Goal: Transaction & Acquisition: Purchase product/service

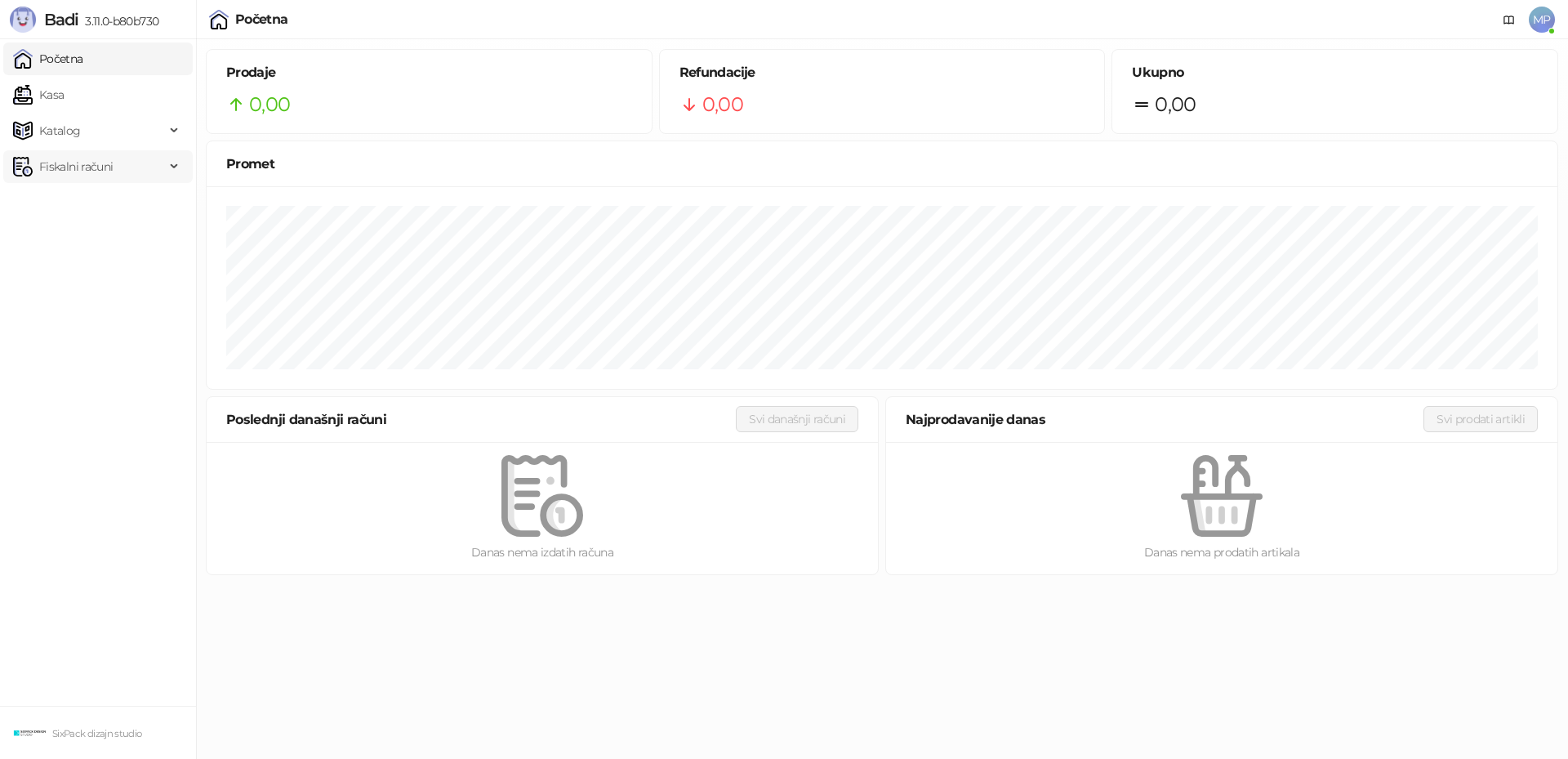
click at [63, 160] on span "Fiskalni računi" at bounding box center [76, 166] width 73 height 33
click at [59, 19] on span "Badi" at bounding box center [61, 20] width 35 height 20
click at [52, 126] on span "Katalog" at bounding box center [60, 130] width 41 height 33
click at [76, 201] on link "Kategorije" at bounding box center [60, 202] width 81 height 33
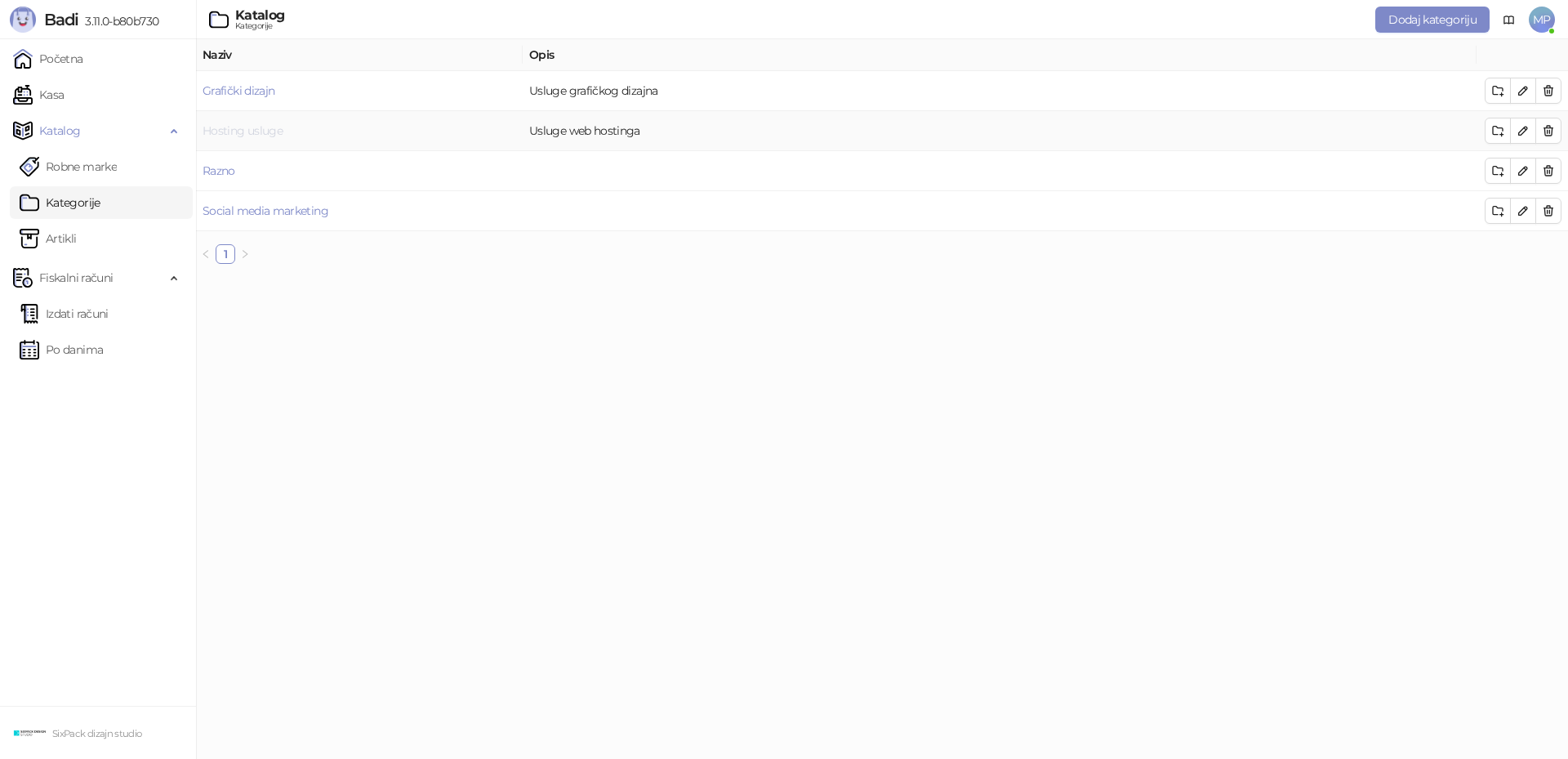
click at [281, 129] on link "Hosting usluge" at bounding box center [242, 130] width 80 height 15
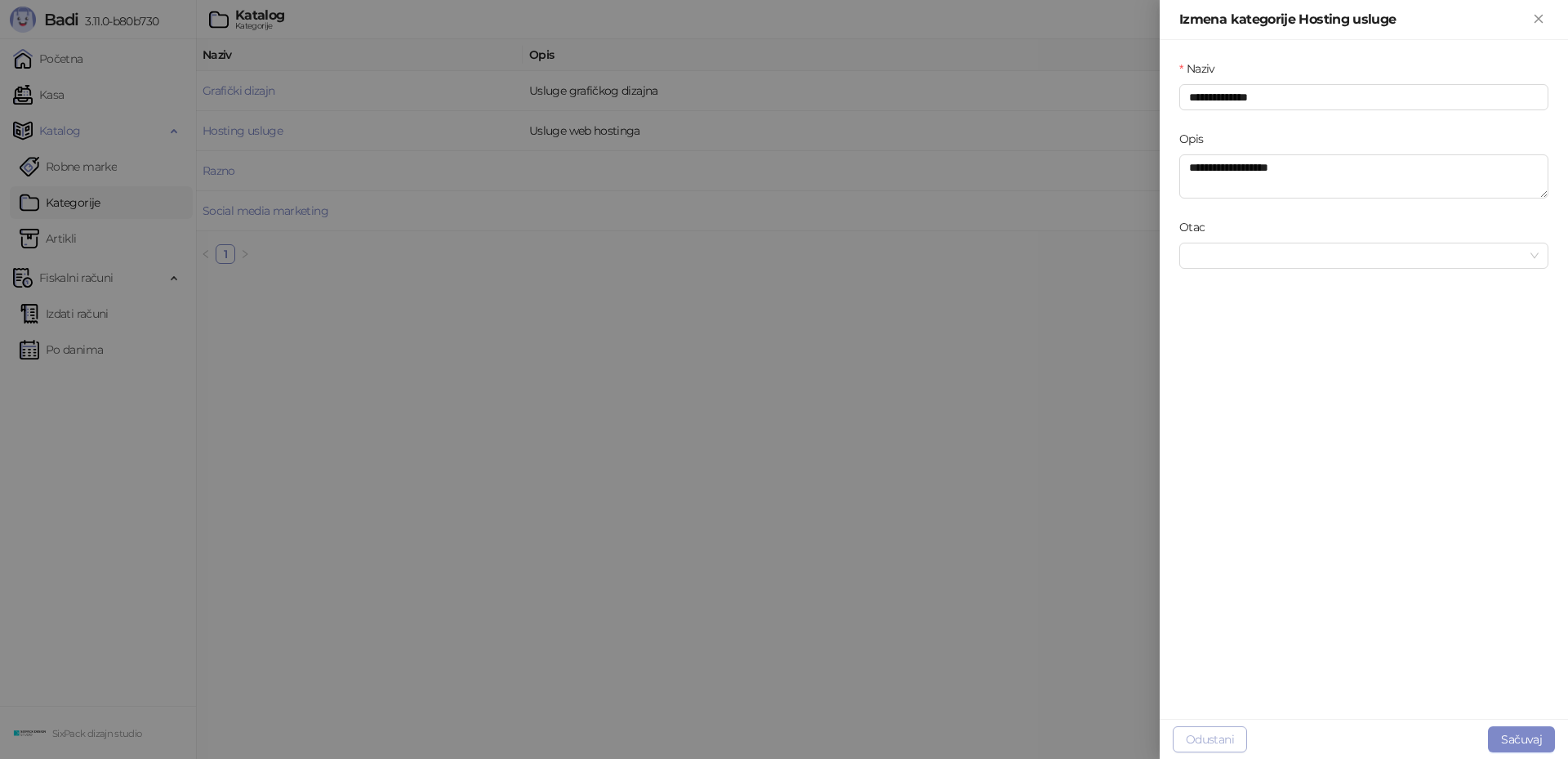
drag, startPoint x: 1209, startPoint y: 746, endPoint x: 1068, endPoint y: 692, distance: 151.0
click at [1209, 745] on button "Odustani" at bounding box center [1209, 739] width 74 height 26
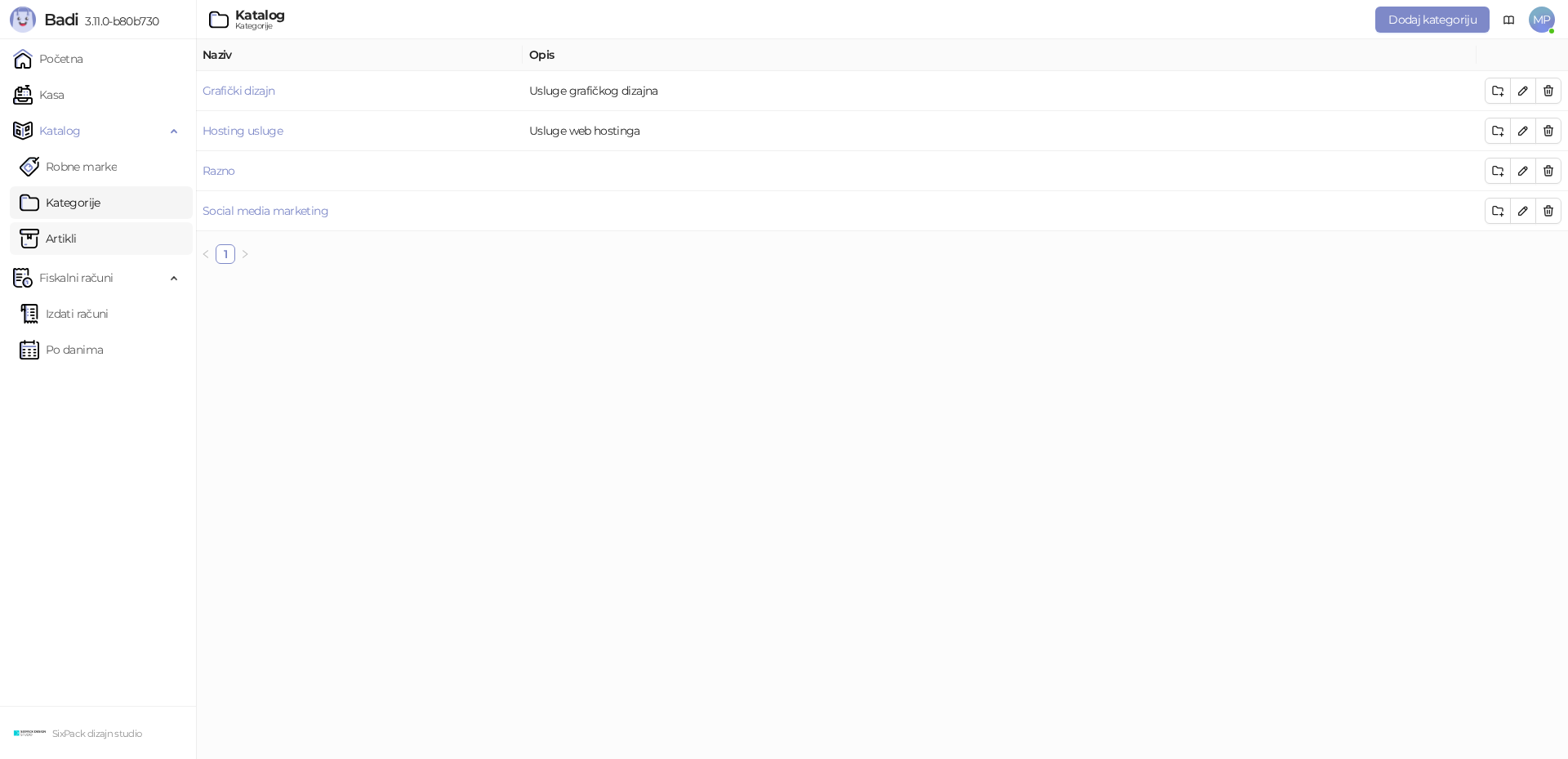
click at [66, 228] on link "Artikli" at bounding box center [48, 238] width 57 height 33
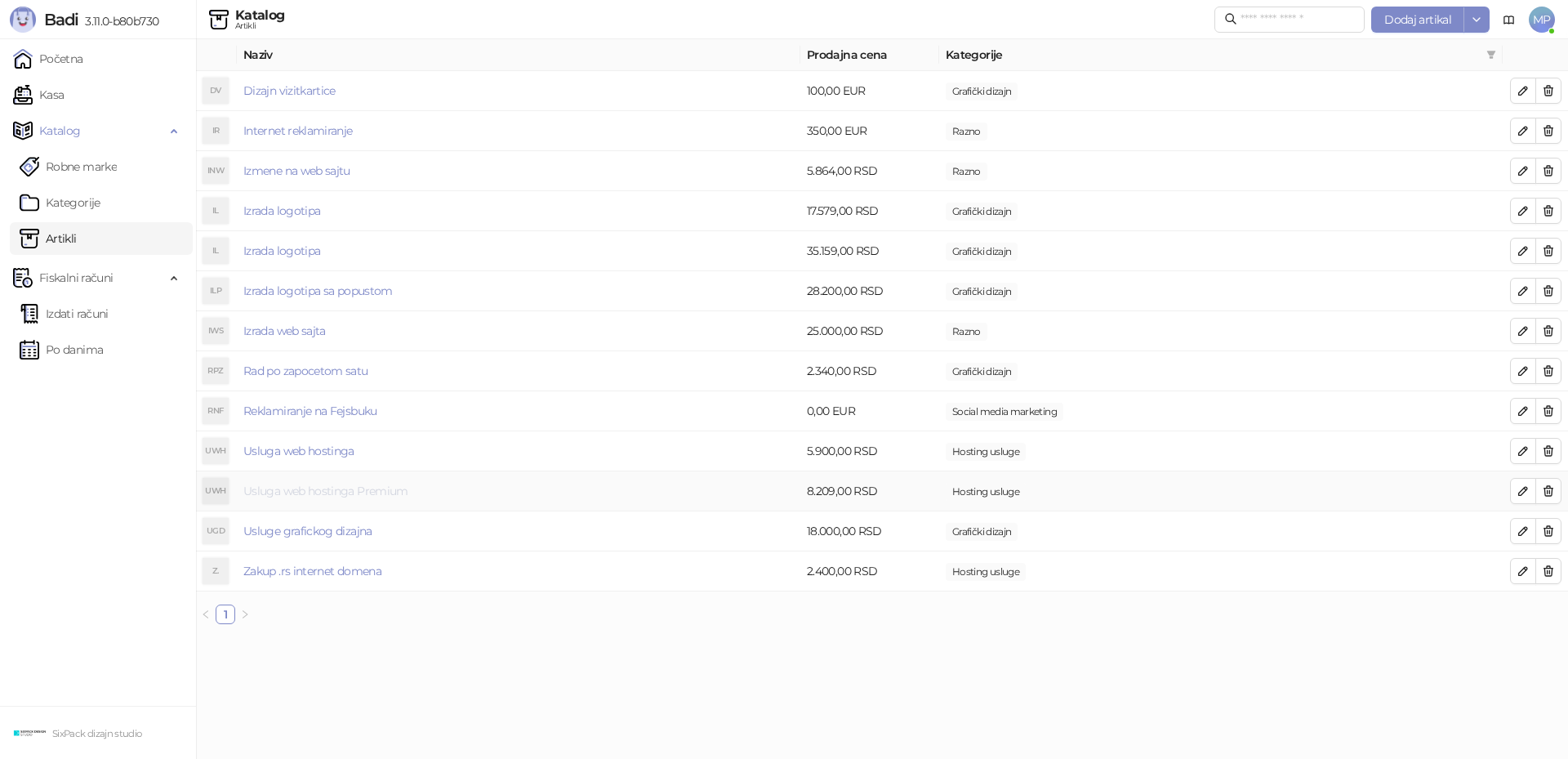
click at [299, 489] on link "Usluga web hostinga Premium" at bounding box center [325, 490] width 165 height 15
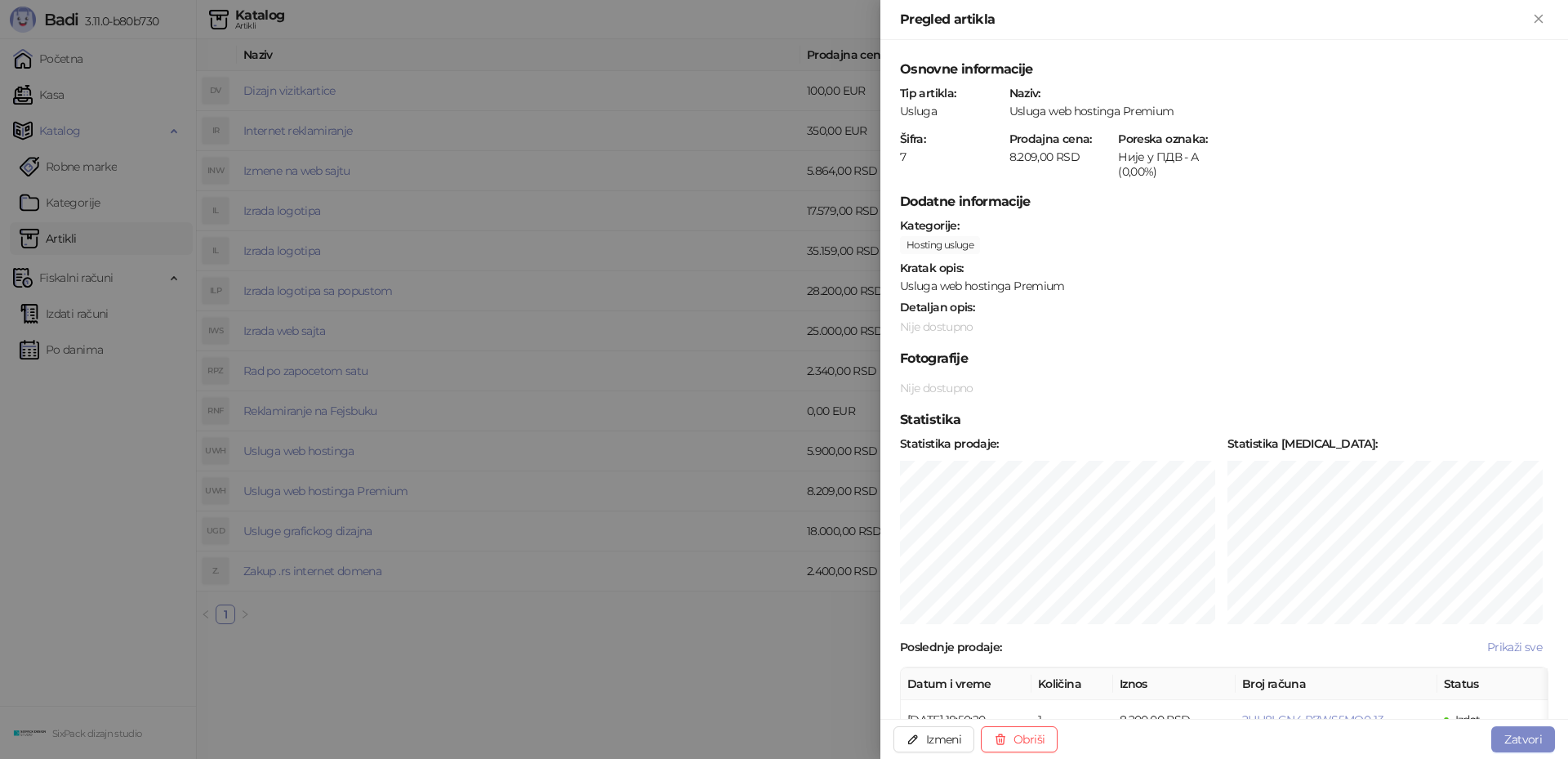
click at [1181, 196] on h5 "Dodatne informacije" at bounding box center [1224, 202] width 648 height 20
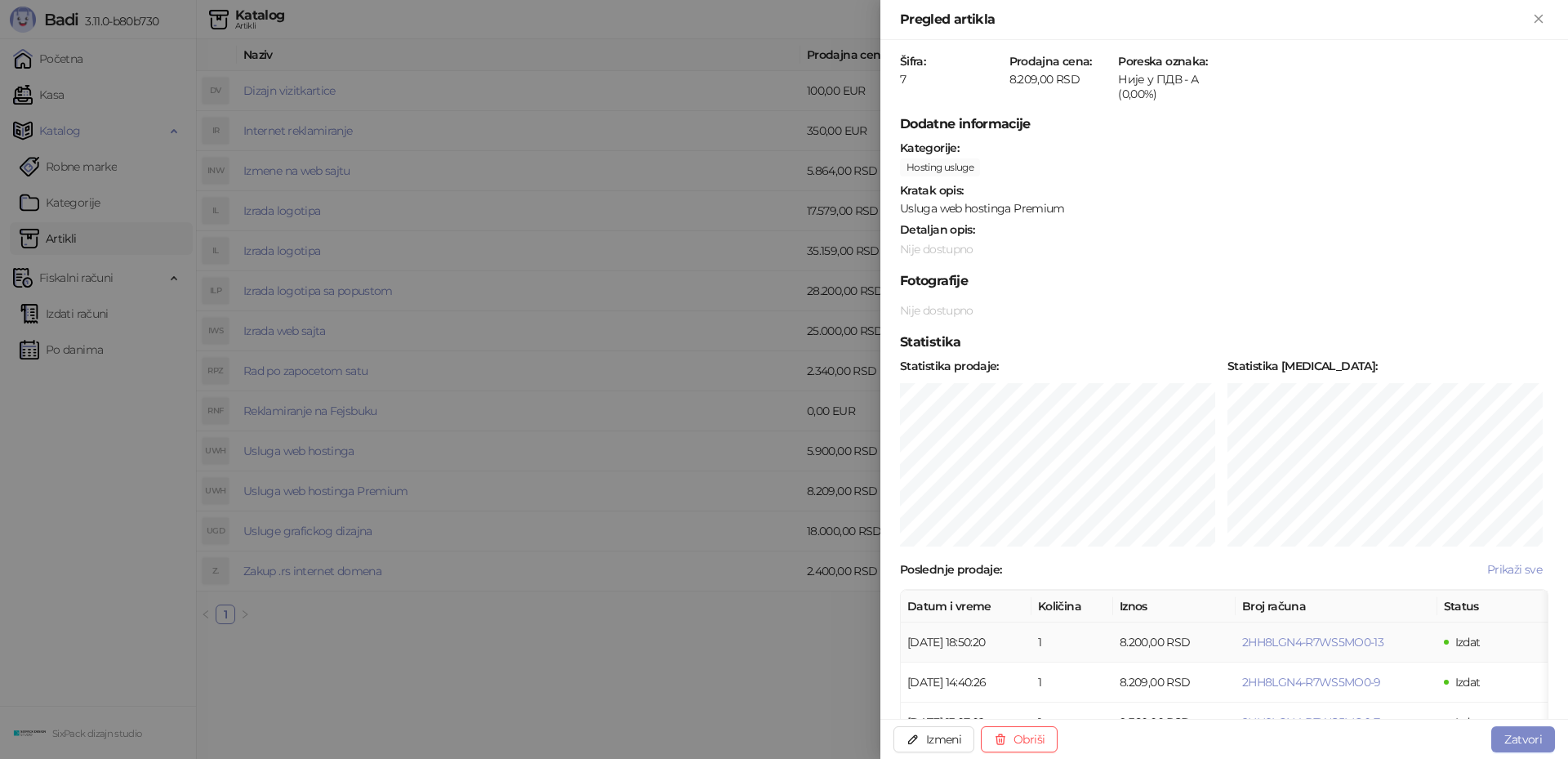
scroll to position [153, 0]
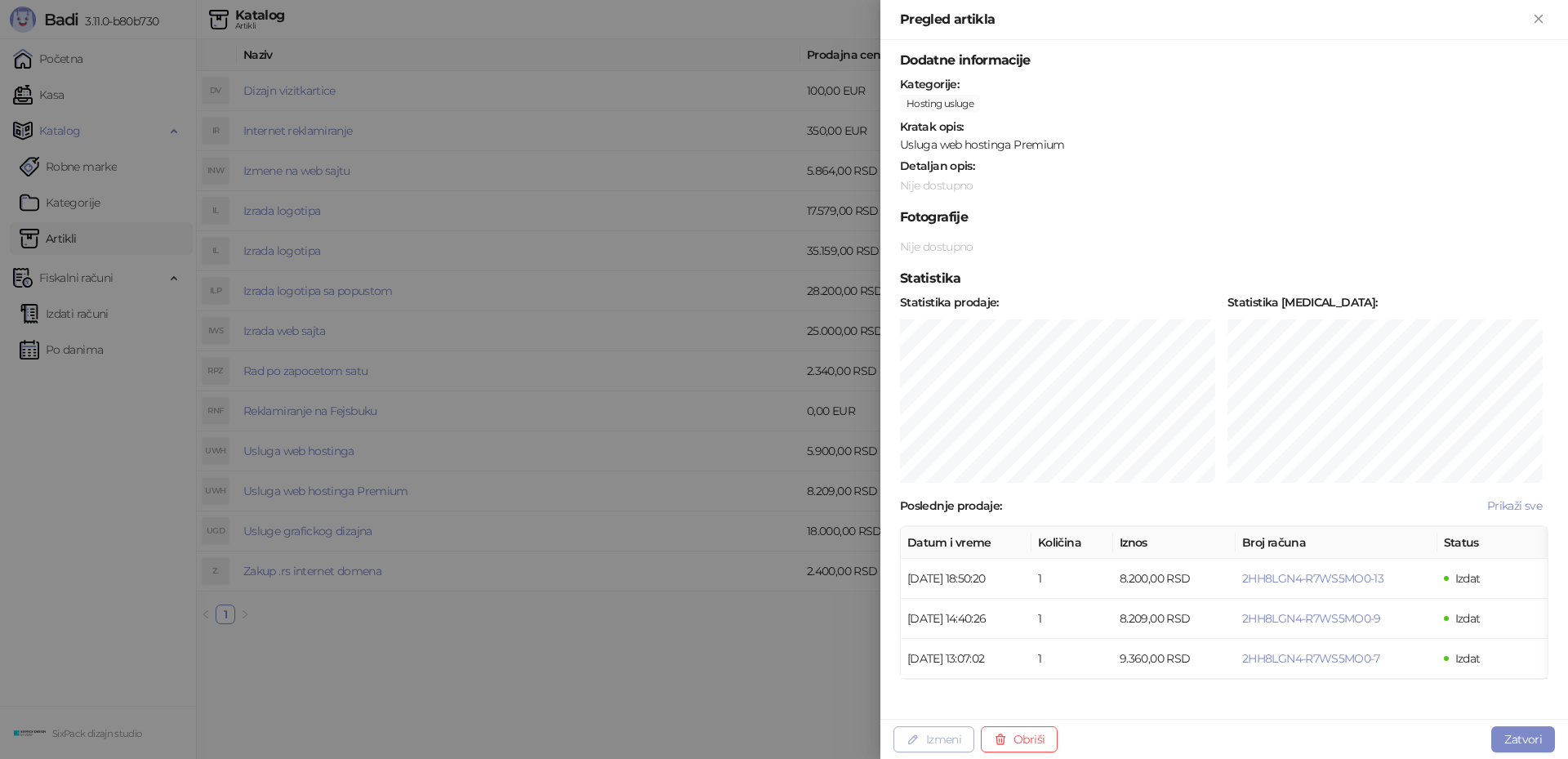
click at [943, 734] on button "Izmeni" at bounding box center [934, 739] width 81 height 26
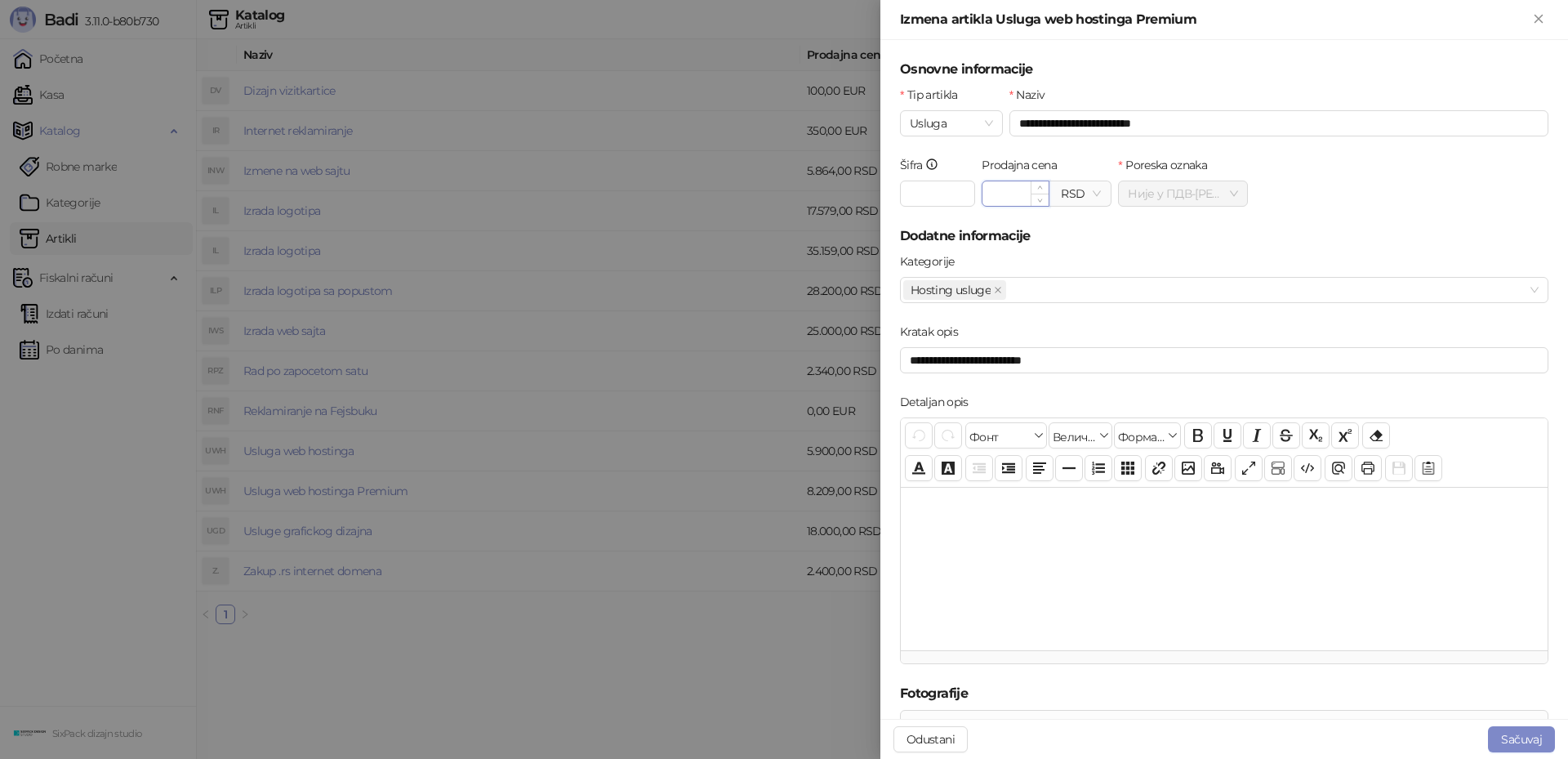
click at [1016, 193] on input "*******" at bounding box center [1015, 193] width 66 height 25
type input "*******"
click at [1508, 732] on button "Sačuvaj" at bounding box center [1522, 739] width 67 height 26
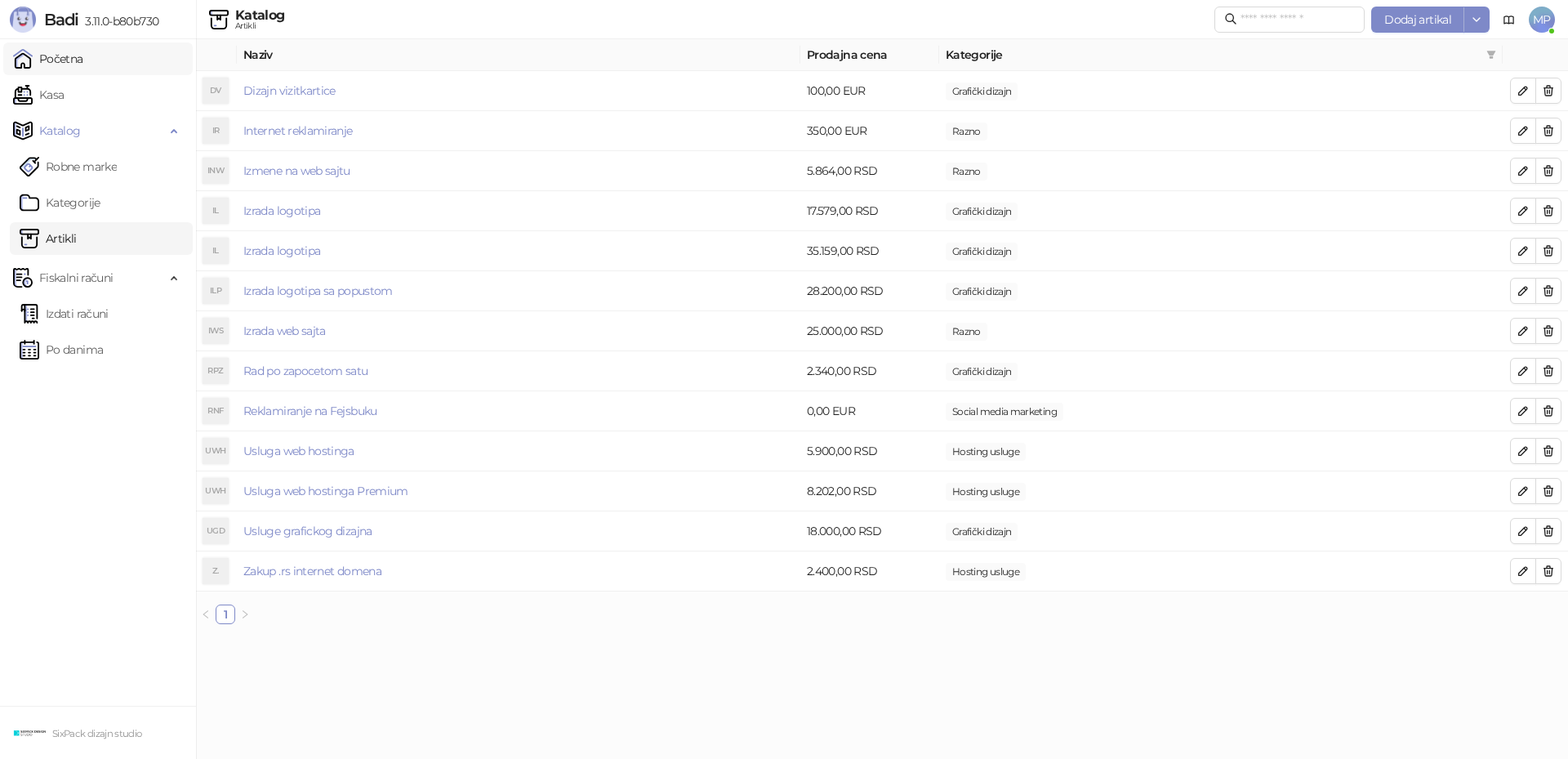
click at [38, 55] on link "Početna" at bounding box center [47, 58] width 70 height 33
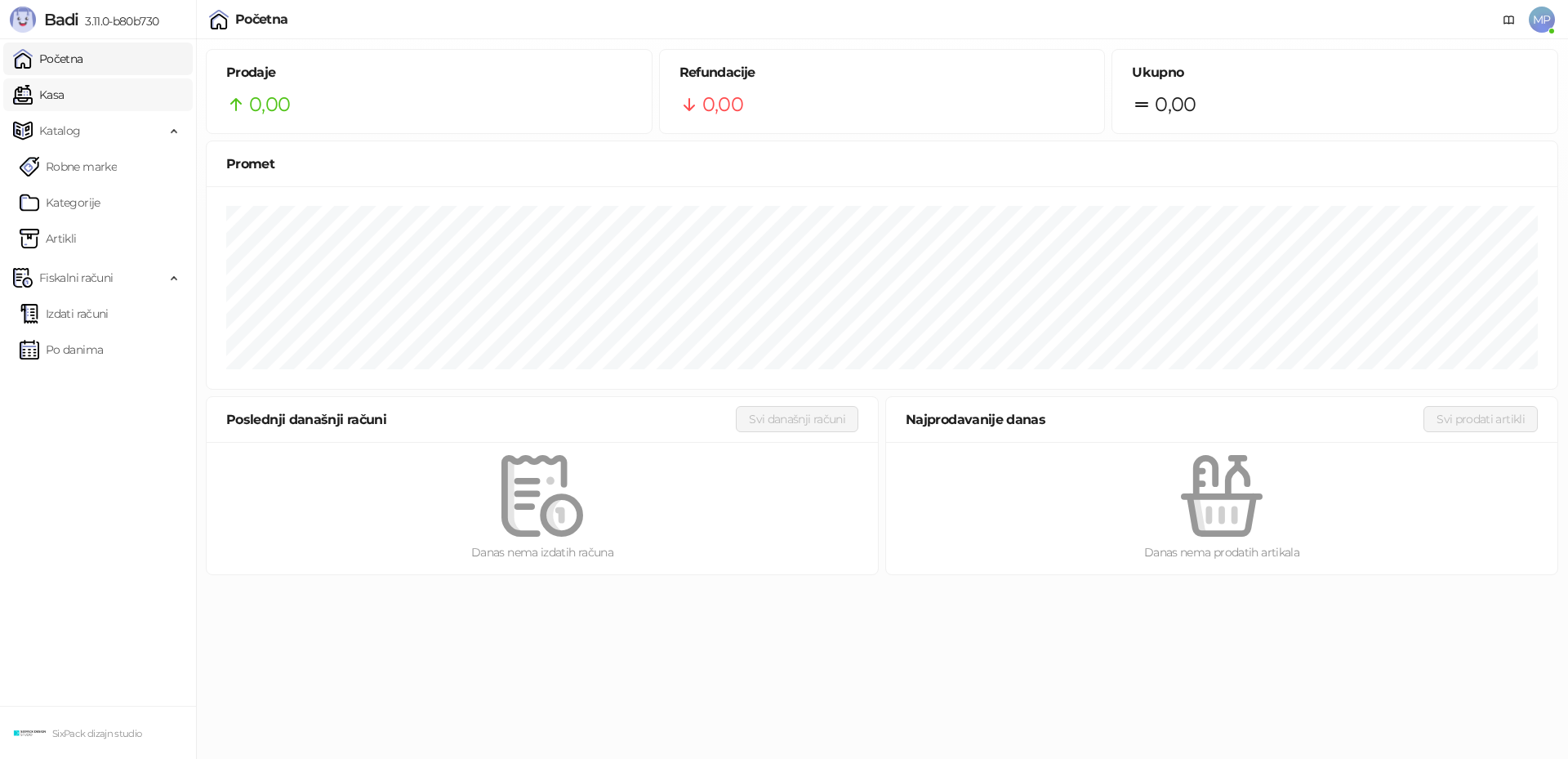
click at [63, 99] on link "Kasa" at bounding box center [38, 94] width 50 height 33
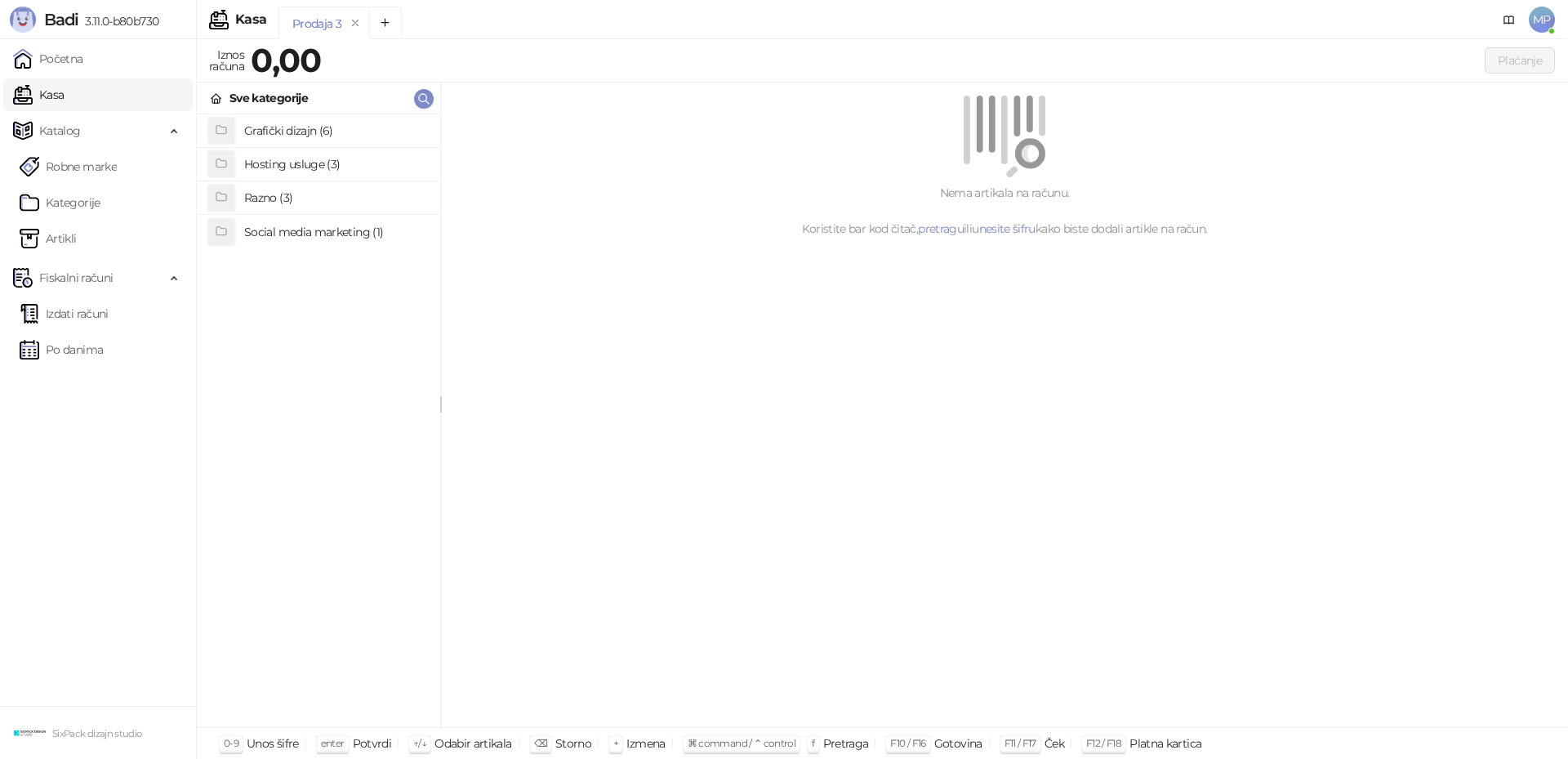
click at [271, 157] on h4 "Hosting usluge (3)" at bounding box center [335, 164] width 183 height 26
click at [271, 157] on h4 "Usluga web hostinga Premium" at bounding box center [335, 164] width 183 height 26
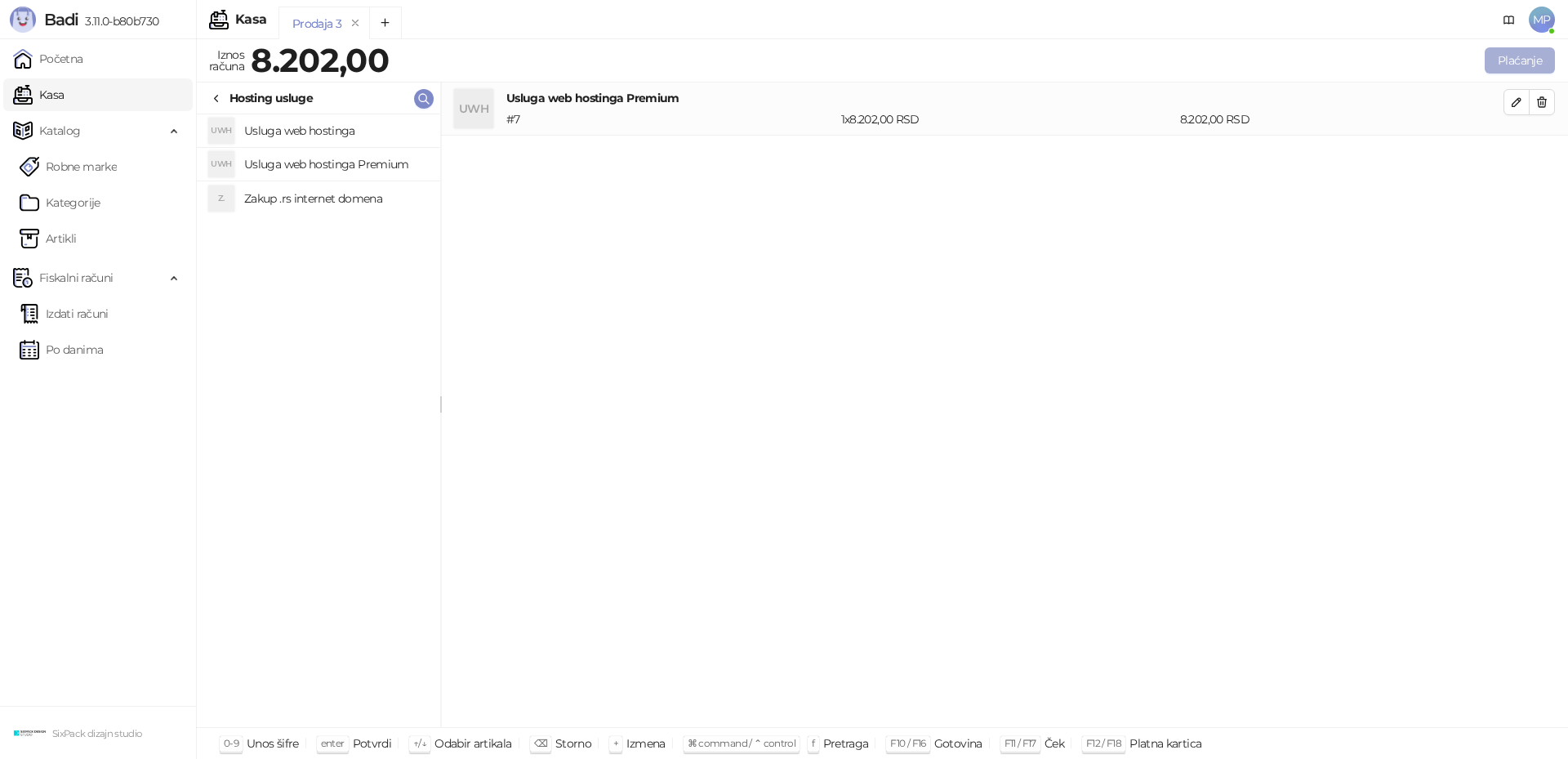
click at [1537, 55] on button "Plaćanje" at bounding box center [1520, 60] width 70 height 26
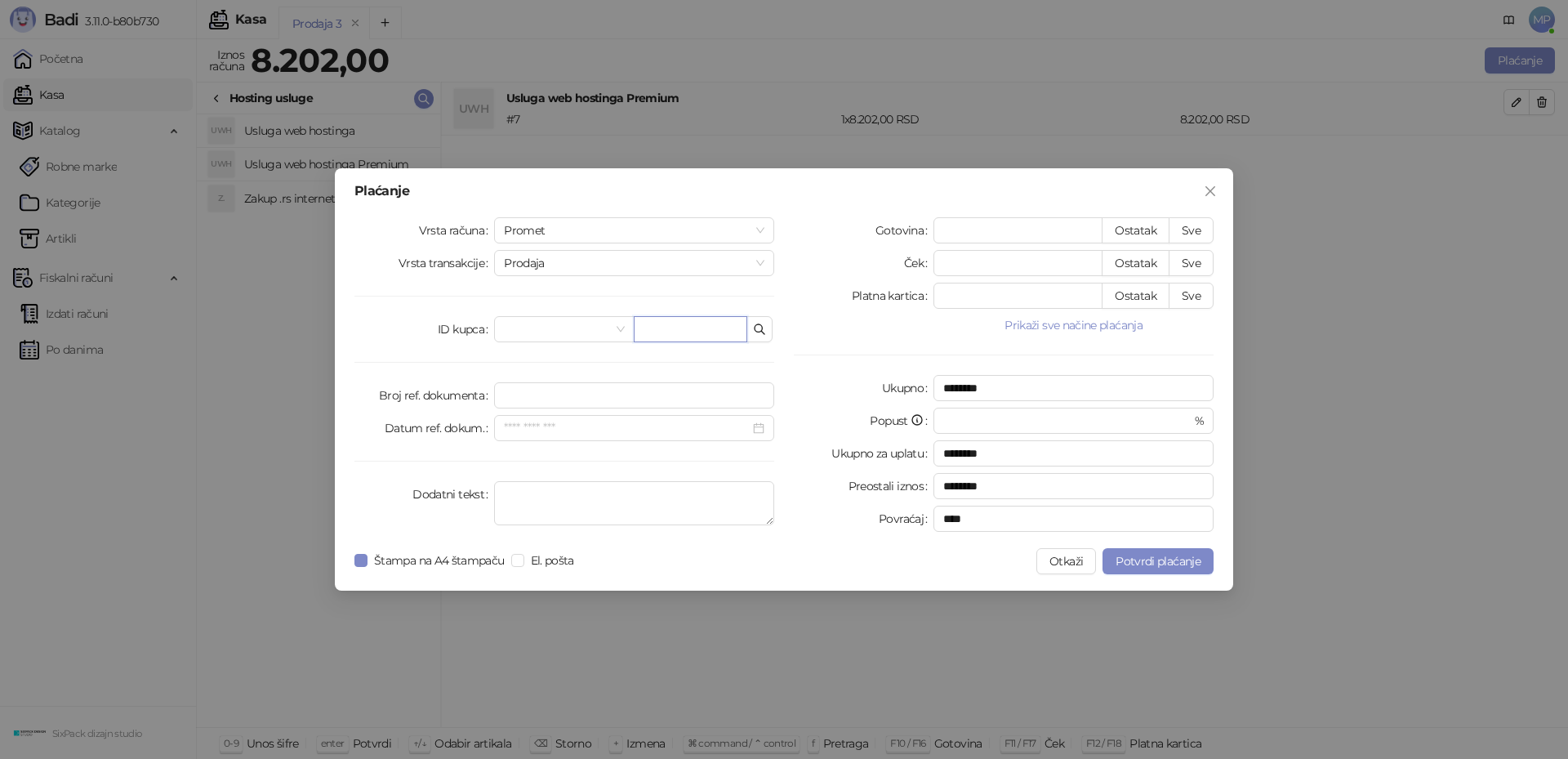
click at [655, 327] on input "text" at bounding box center [690, 329] width 114 height 26
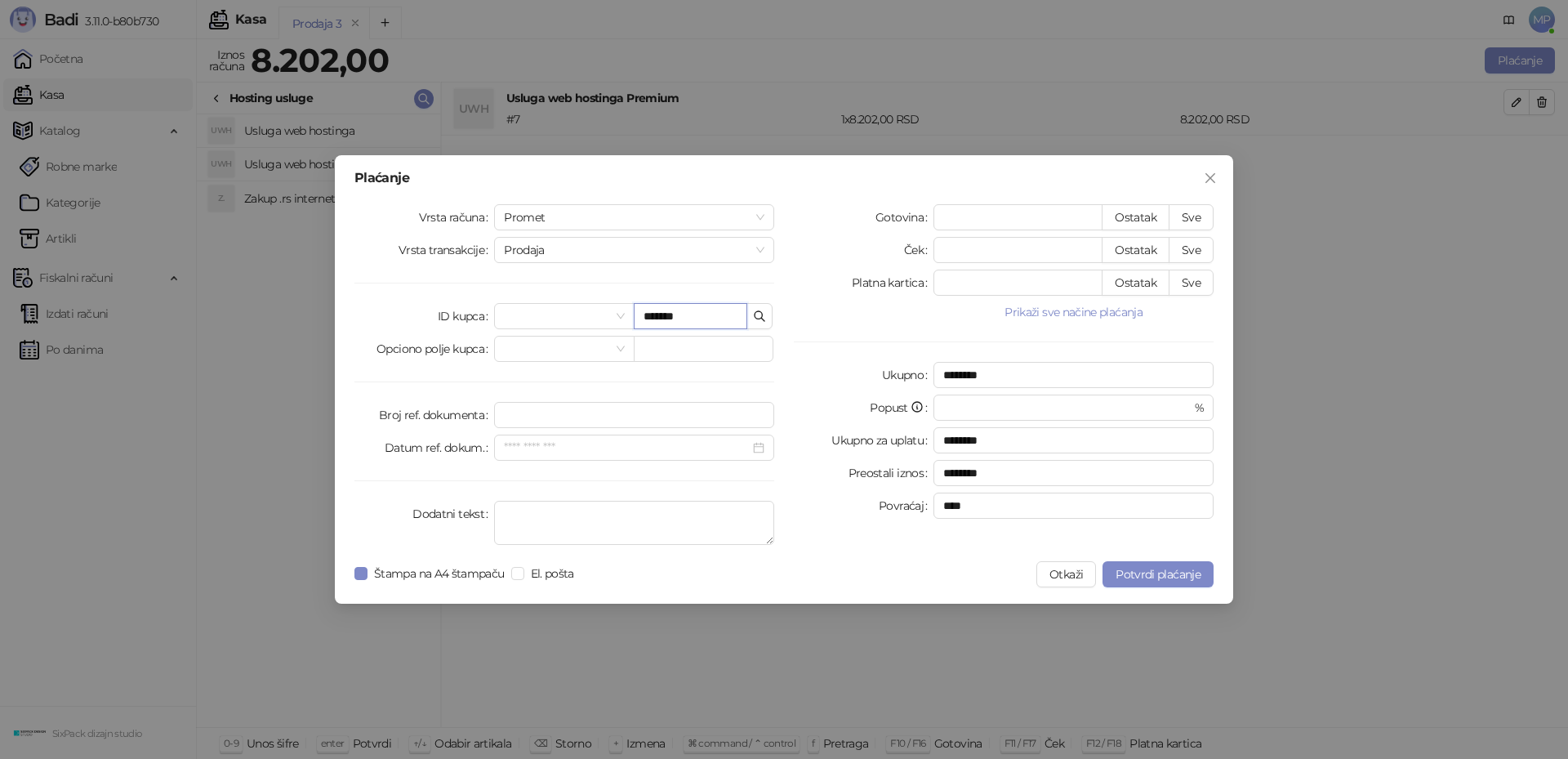
click at [701, 304] on input "******" at bounding box center [690, 316] width 114 height 26
type input "**********"
click at [1067, 313] on button "Prikaži sve načine plaćanja" at bounding box center [1074, 312] width 281 height 20
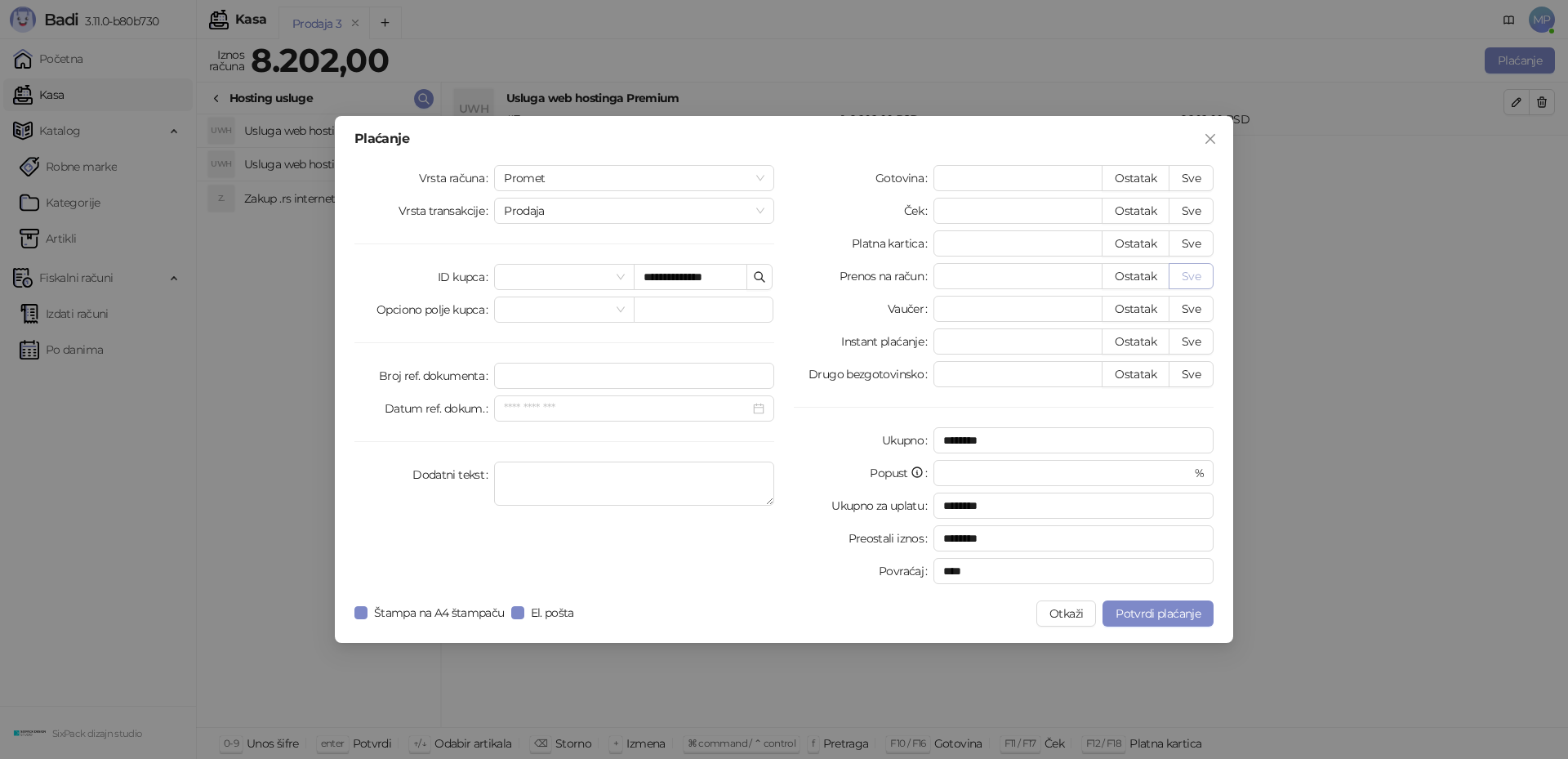
click at [1185, 273] on button "Sve" at bounding box center [1191, 276] width 44 height 26
type input "****"
click at [799, 341] on div "Instant plaćanje" at bounding box center [863, 341] width 139 height 26
click at [1132, 613] on span "Potvrdi plaćanje" at bounding box center [1158, 613] width 85 height 15
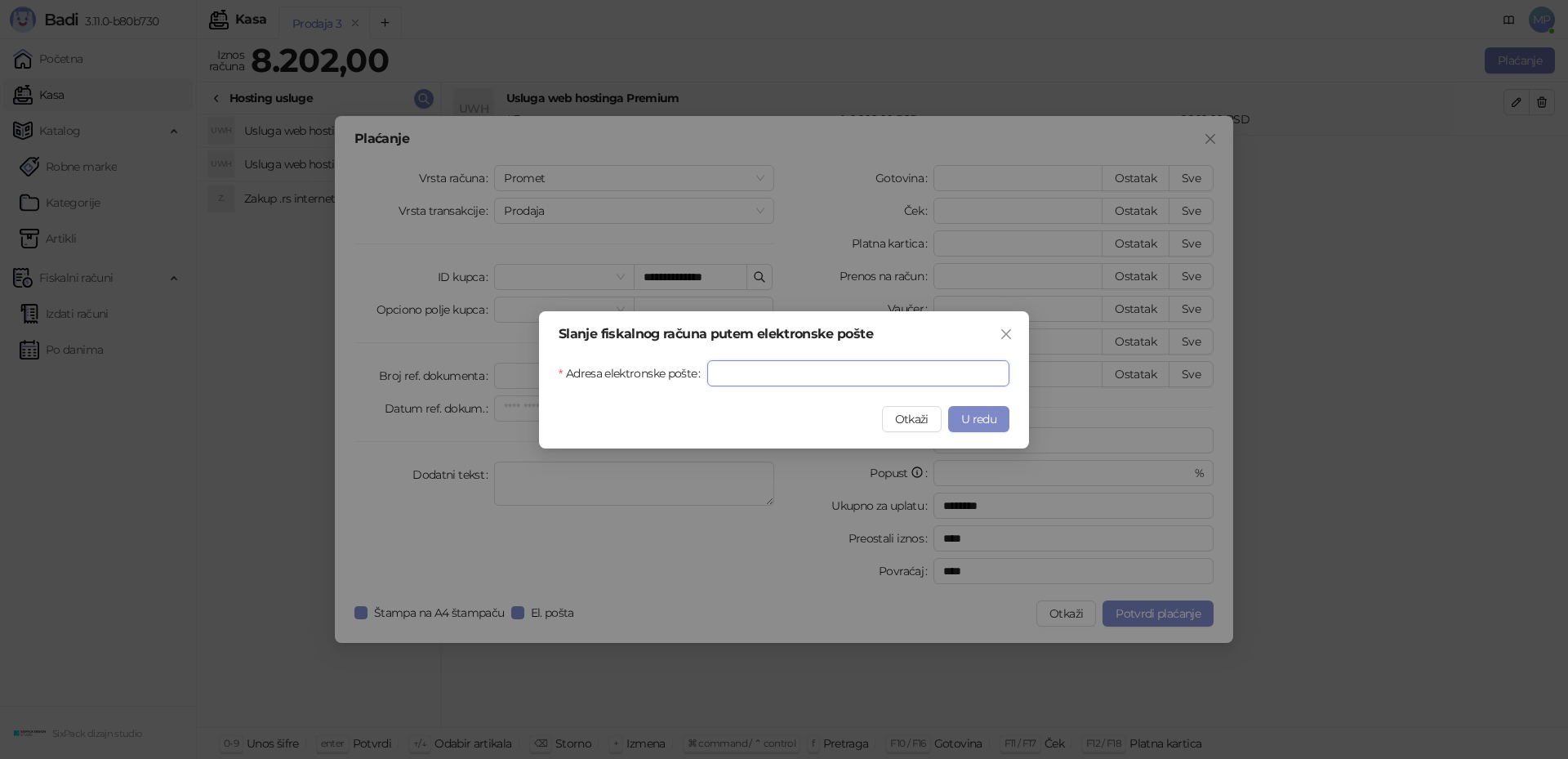
click at [843, 373] on input "Adresa elektronske pošte" at bounding box center [859, 374] width 302 height 26
type input "**********"
click at [974, 419] on span "U redu" at bounding box center [979, 419] width 36 height 15
